Goal: Complete application form

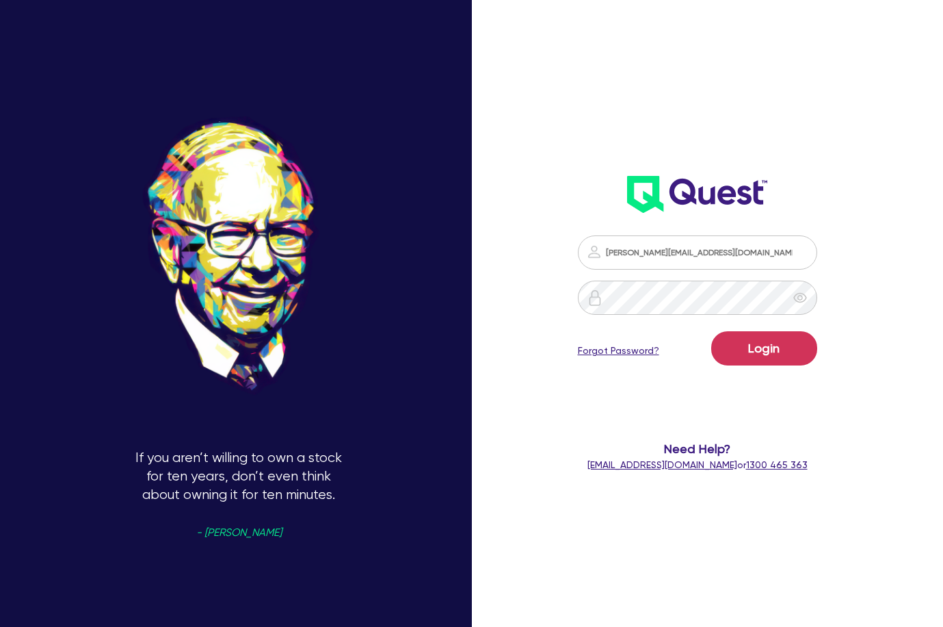
click at [757, 342] on button "Login" at bounding box center [765, 348] width 106 height 34
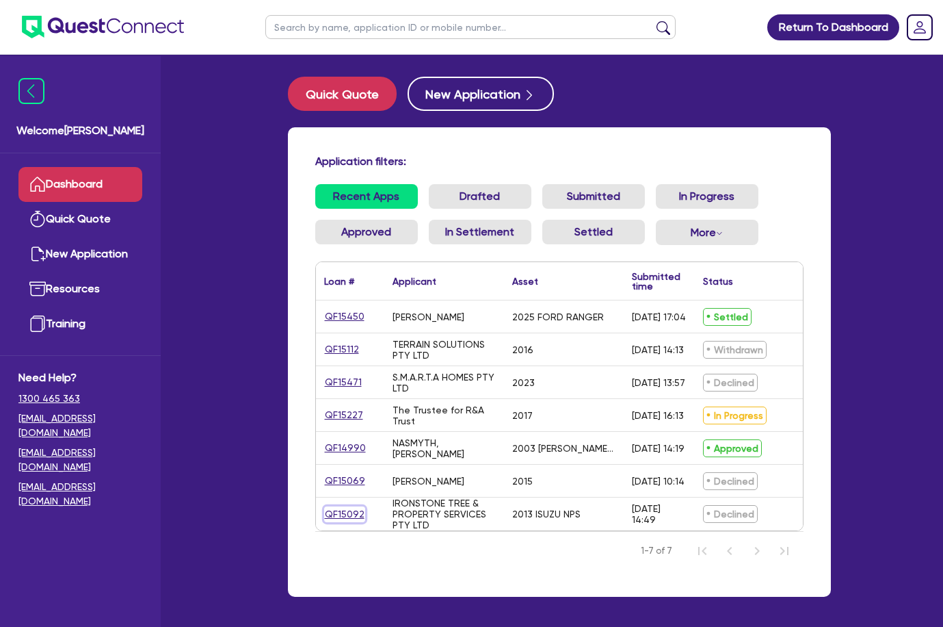
click at [356, 514] on link "QF15092" at bounding box center [344, 514] width 41 height 16
select select "Quest Finance - Own Book"
select select "CARS_AND_LIGHT_TRUCKS"
select select "LIGHT_TRUCKS"
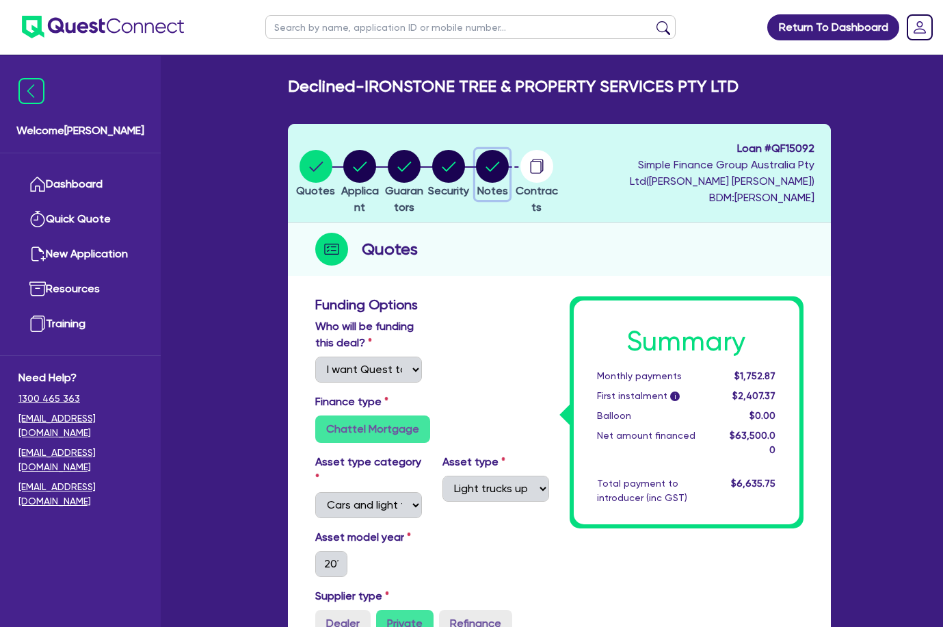
click at [505, 172] on circle "button" at bounding box center [492, 166] width 33 height 33
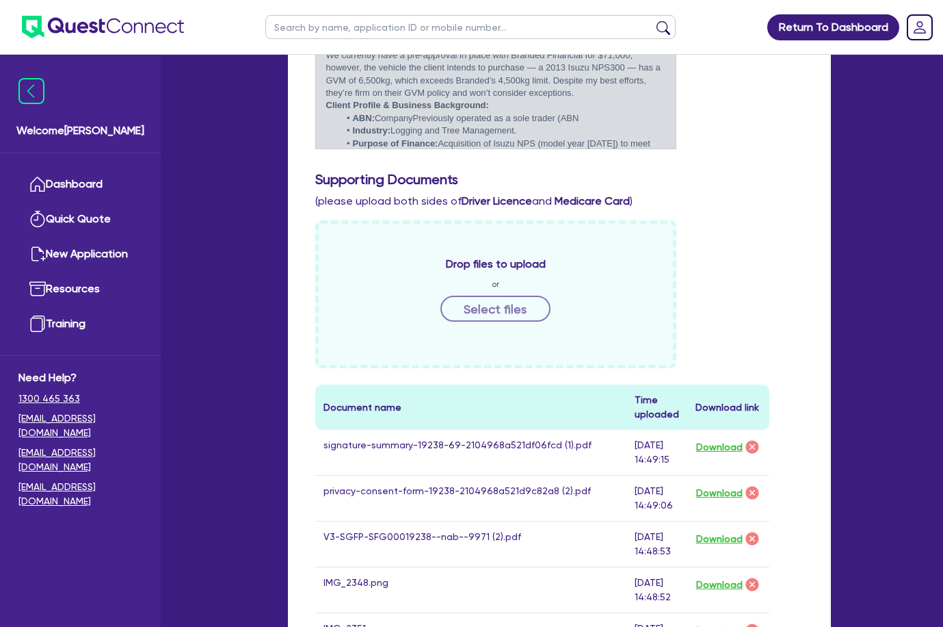
scroll to position [547, 0]
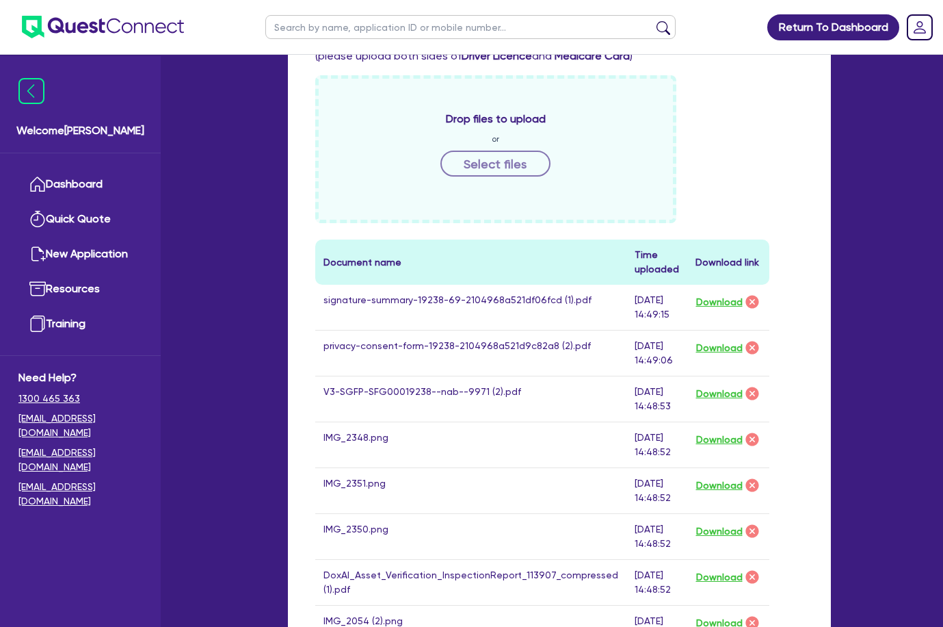
click at [519, 181] on div "Drop files to upload or Select files" at bounding box center [495, 149] width 361 height 148
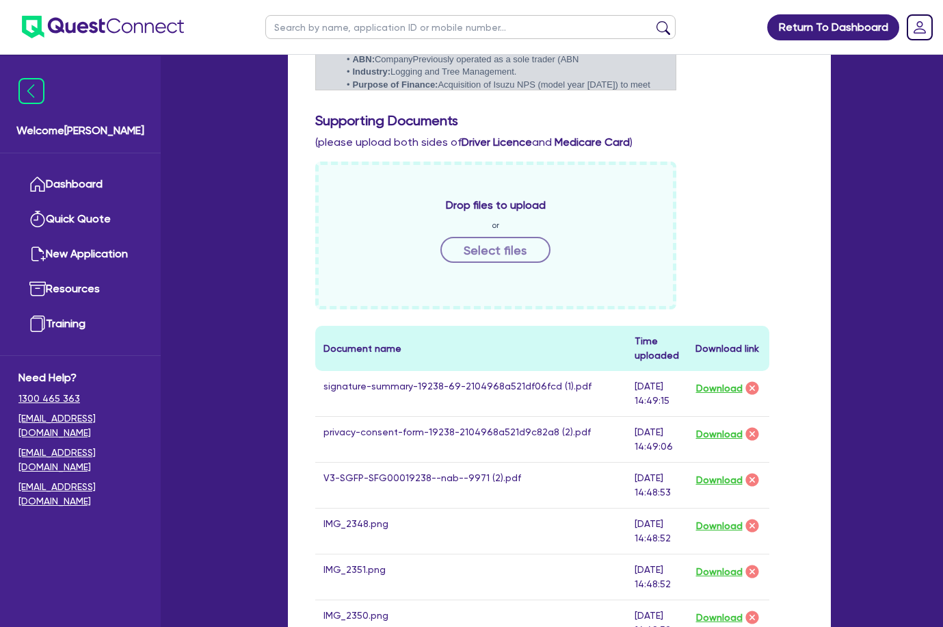
scroll to position [342, 0]
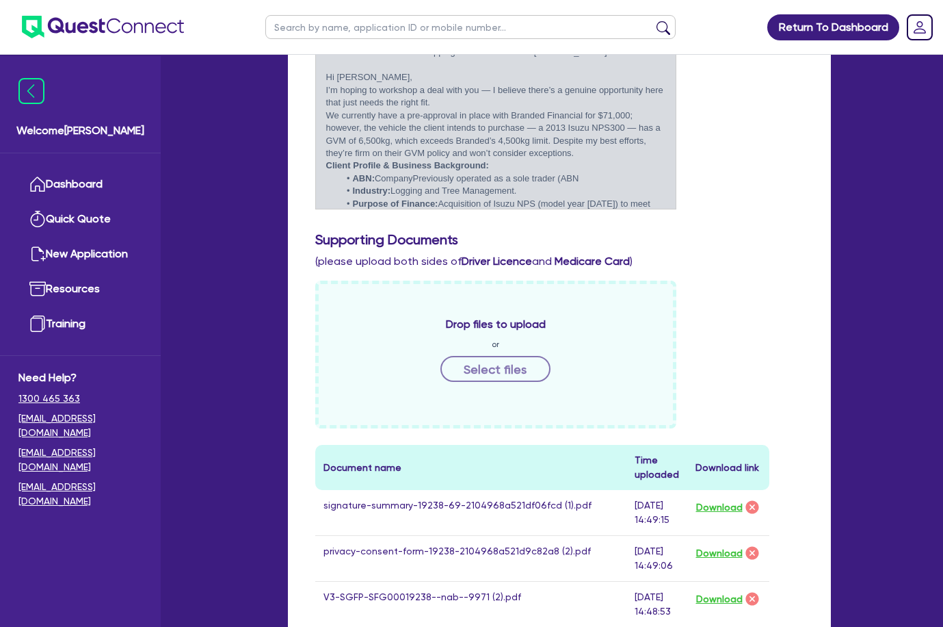
click at [515, 354] on div "Drop files to upload or Select files" at bounding box center [495, 355] width 361 height 148
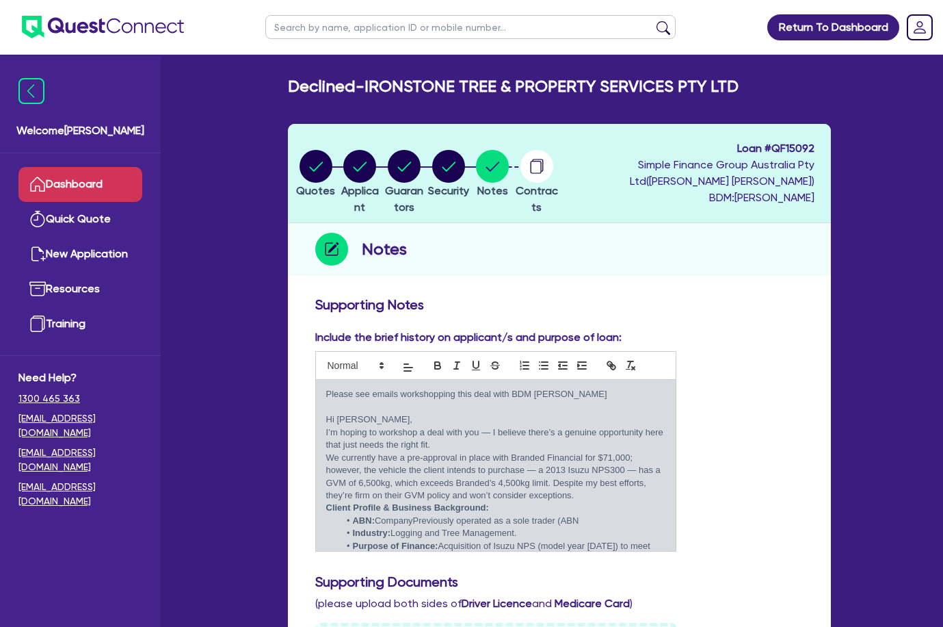
click at [70, 184] on link "Dashboard" at bounding box center [80, 184] width 124 height 35
